Goal: Task Accomplishment & Management: Complete application form

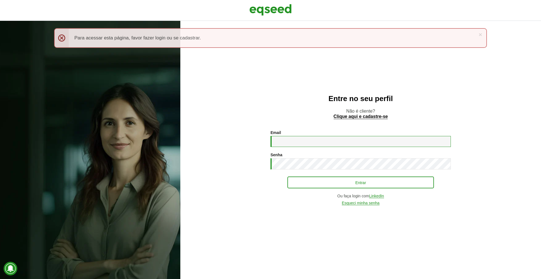
type input "**********"
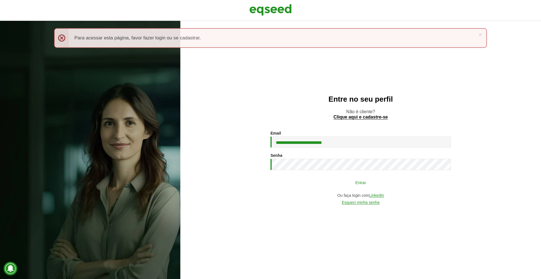
click at [357, 185] on button "Entrar" at bounding box center [361, 182] width 147 height 11
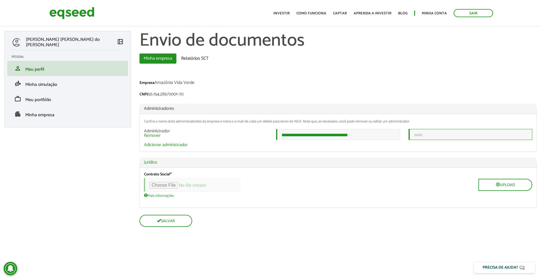
click at [465, 140] on input "email" at bounding box center [471, 134] width 124 height 11
drag, startPoint x: 154, startPoint y: 60, endPoint x: 151, endPoint y: 59, distance: 3.2
click at [154, 60] on link "Minha empresa (aba ativa)" at bounding box center [158, 59] width 37 height 10
click at [460, 135] on input "email" at bounding box center [471, 134] width 124 height 11
type input "*"
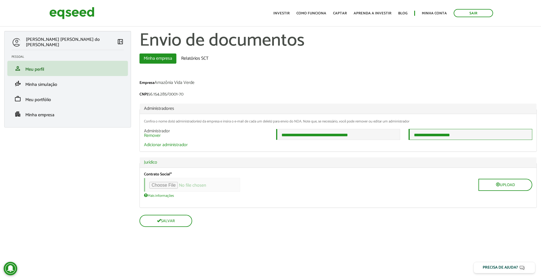
type input "**********"
click at [179, 188] on input "file" at bounding box center [192, 185] width 96 height 14
type input "**********"
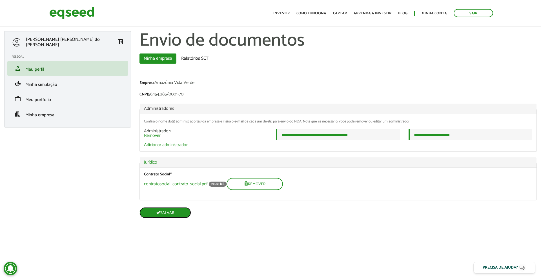
click at [168, 218] on button "Salvar" at bounding box center [166, 212] width 52 height 11
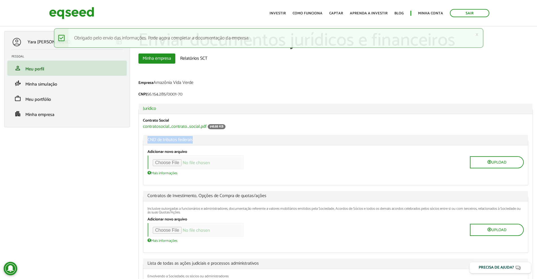
drag, startPoint x: 197, startPoint y: 141, endPoint x: 140, endPoint y: 142, distance: 57.0
click at [140, 142] on div "Contrato Social contratosocial_contrato_social.pdf 918.88 KB CND de tributos fe…" at bounding box center [336, 220] width 394 height 213
copy span "CND de tributos federais"
click at [180, 165] on input "file" at bounding box center [195, 163] width 96 height 14
type input "**********"
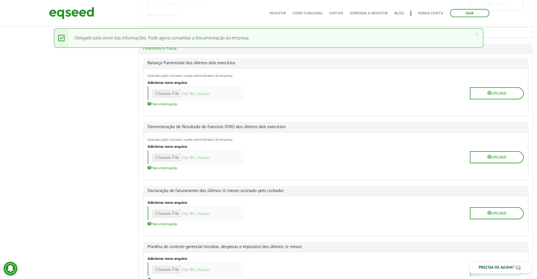
scroll to position [302, 0]
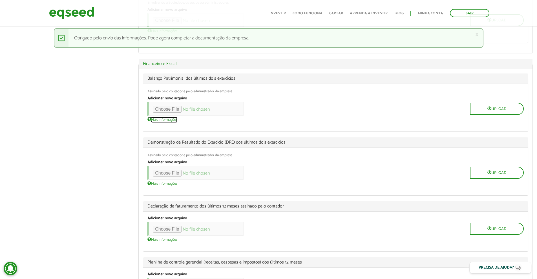
click at [153, 121] on link "Mais informações" at bounding box center [162, 119] width 30 height 5
click at [360, 178] on div "Upload" at bounding box center [335, 173] width 376 height 14
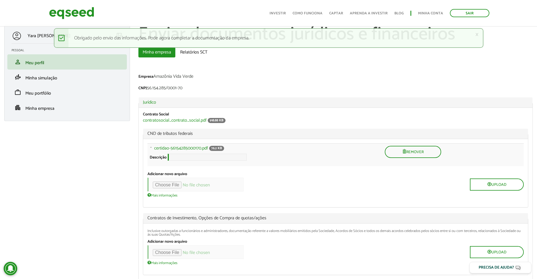
scroll to position [0, 0]
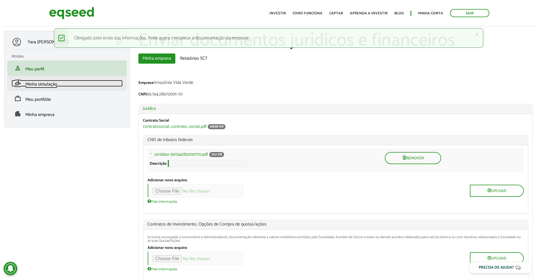
click at [56, 85] on span "Minha simulação" at bounding box center [41, 85] width 32 height 8
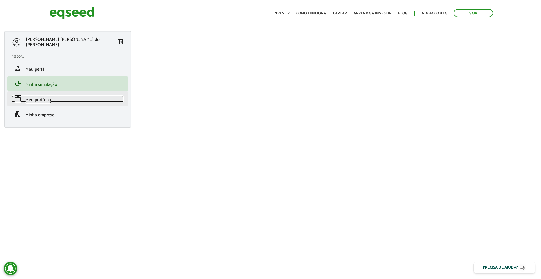
click at [23, 96] on link "work Meu portfólio" at bounding box center [68, 99] width 112 height 7
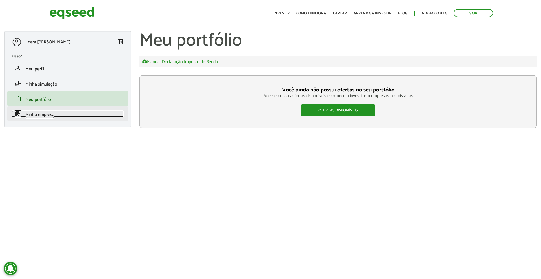
click at [59, 114] on link "apartment Minha empresa" at bounding box center [68, 114] width 112 height 7
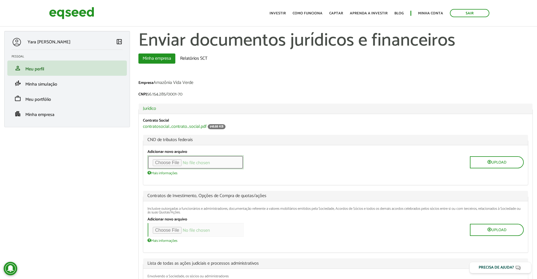
click at [182, 164] on input "file" at bounding box center [195, 163] width 96 height 14
type input "**********"
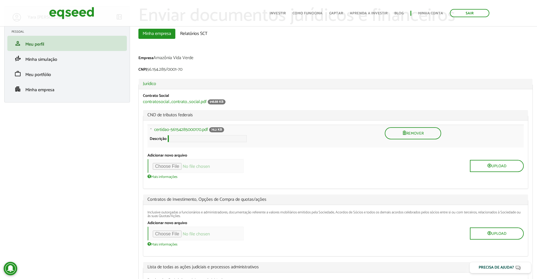
scroll to position [21, 0]
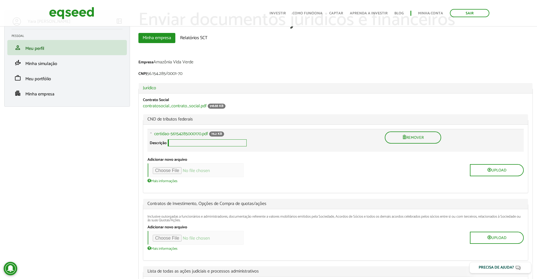
click at [222, 146] on input "Descrição" at bounding box center [207, 143] width 79 height 7
click at [360, 177] on div "Upload" at bounding box center [335, 171] width 376 height 14
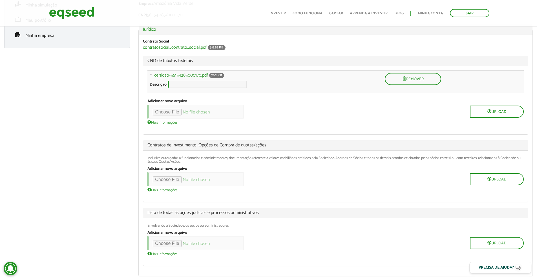
scroll to position [77, 0]
